Goal: Information Seeking & Learning: Understand process/instructions

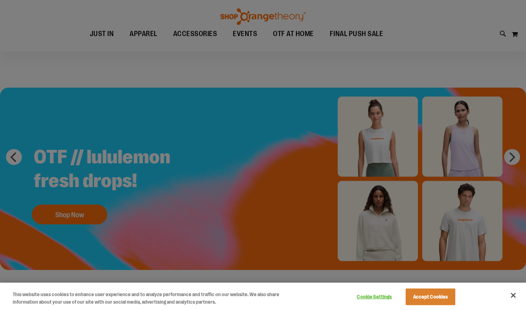
scroll to position [11, 0]
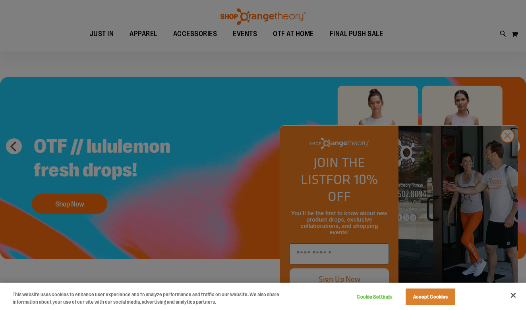
click at [424, 294] on button "Accept Cookies" at bounding box center [430, 297] width 50 height 17
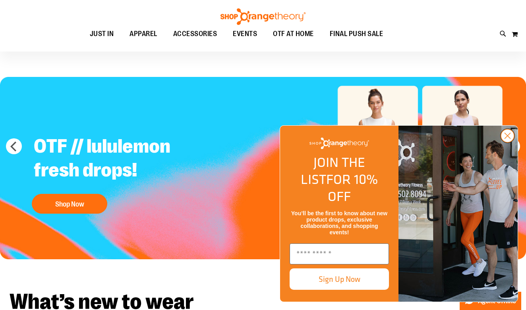
click at [507, 139] on icon "Close dialog" at bounding box center [508, 136] width 6 height 6
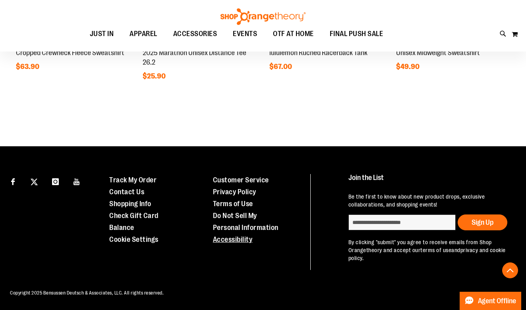
scroll to position [728, 0]
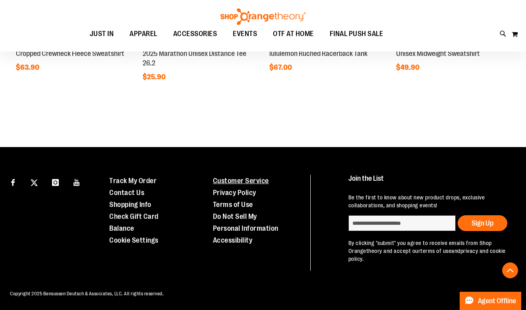
click at [262, 180] on link "Customer Service" at bounding box center [241, 181] width 56 height 8
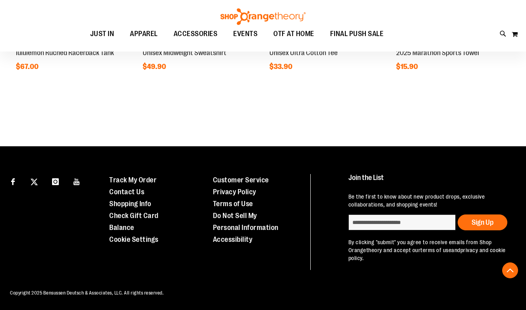
scroll to position [640, 0]
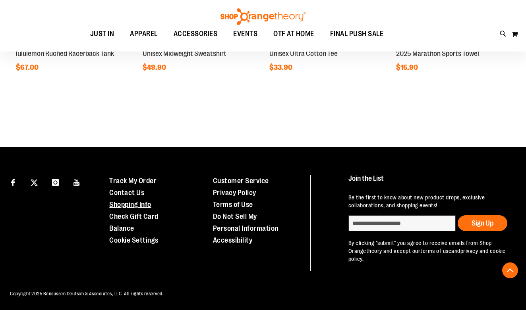
click at [151, 205] on link "Shopping Info" at bounding box center [130, 205] width 42 height 8
